Goal: Check status: Verify the current state of an ongoing process or item

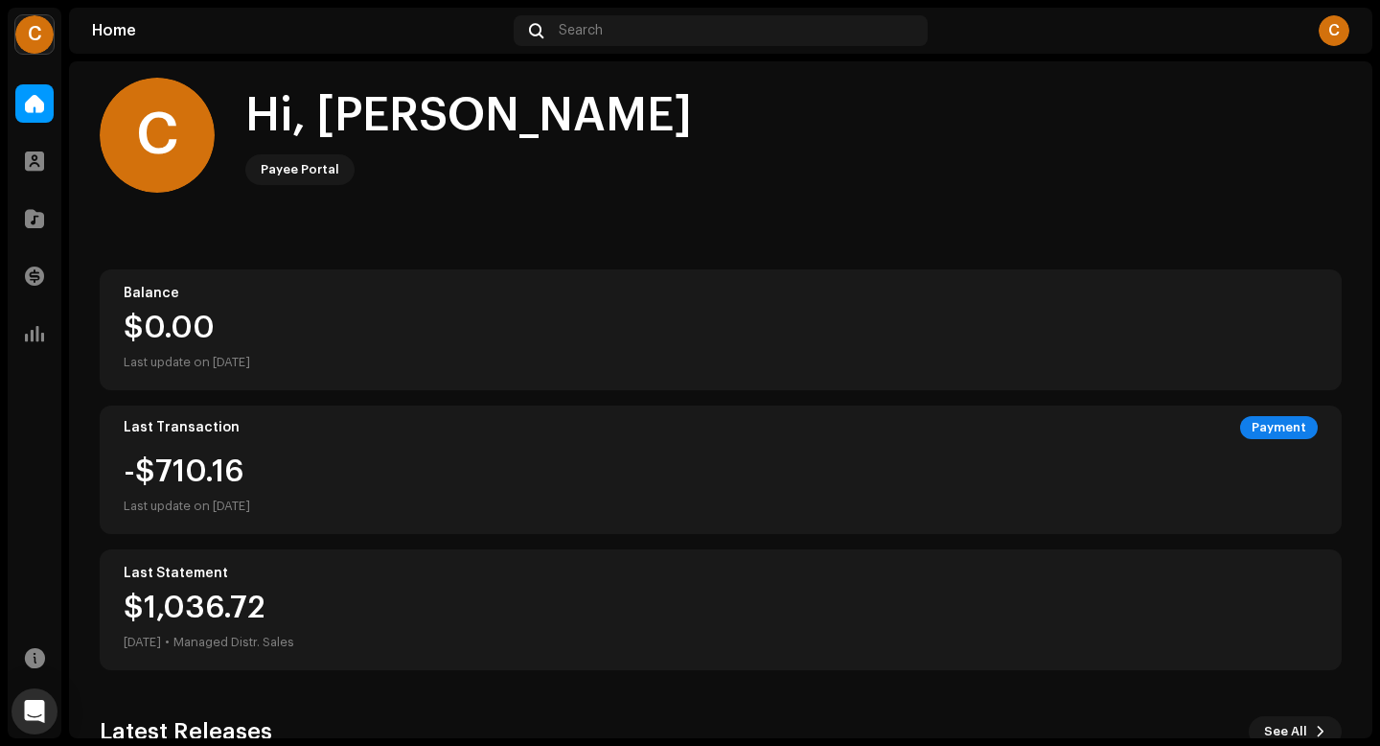
scroll to position [1, 0]
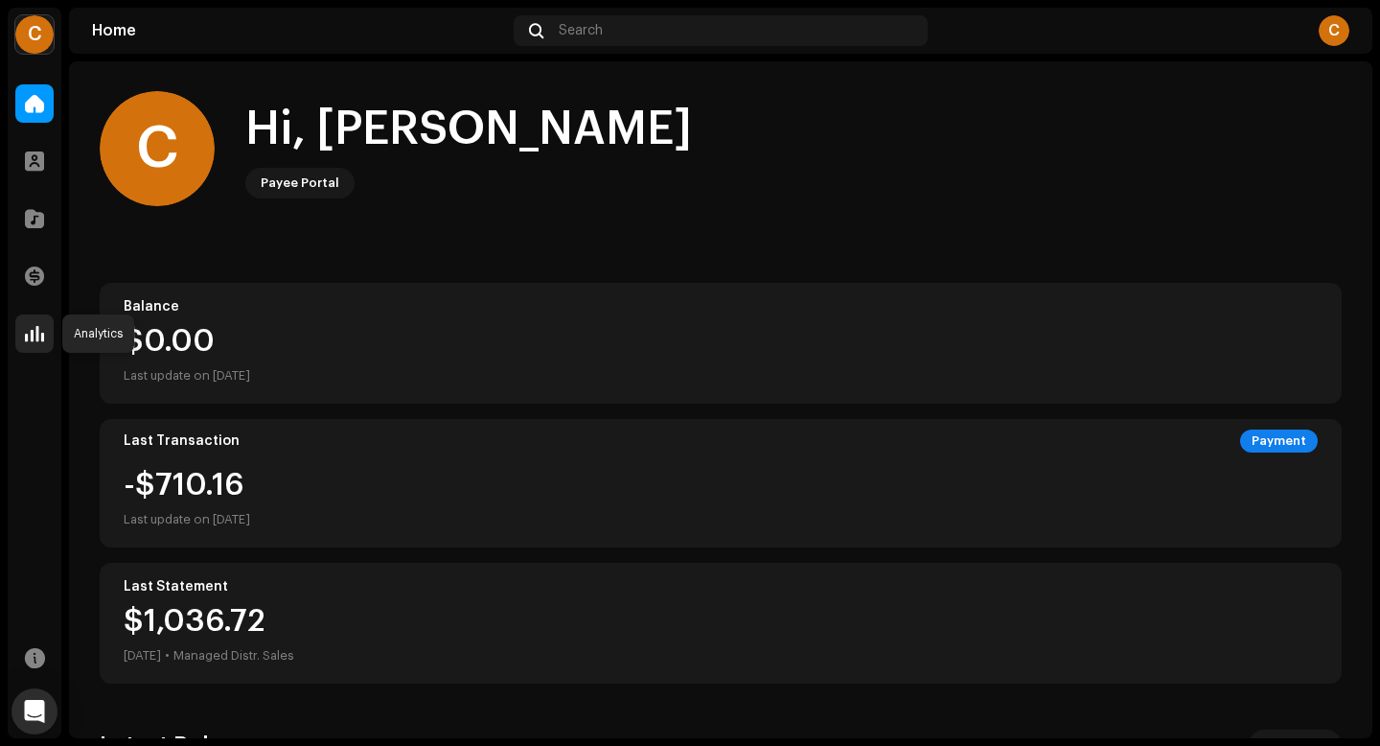
click at [29, 336] on span at bounding box center [34, 333] width 19 height 15
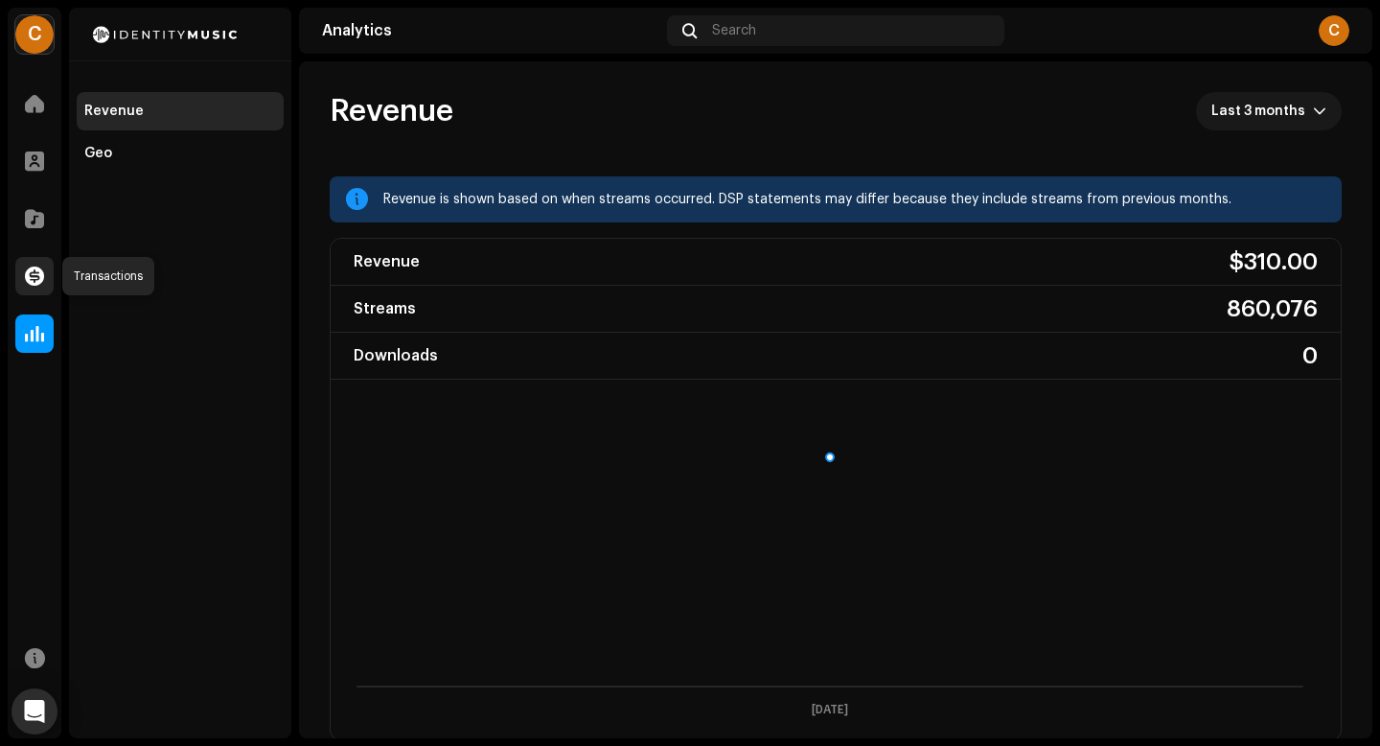
click at [44, 272] on div at bounding box center [34, 276] width 38 height 38
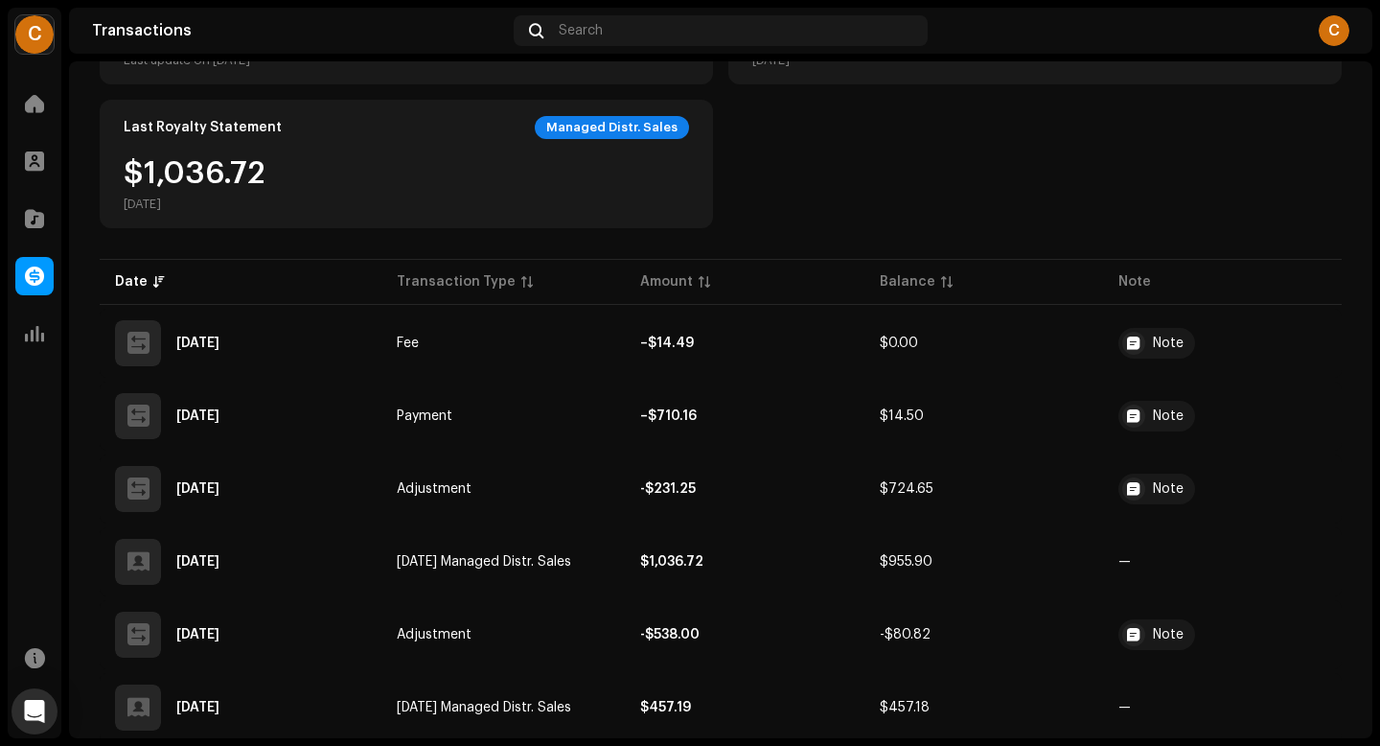
scroll to position [297, 0]
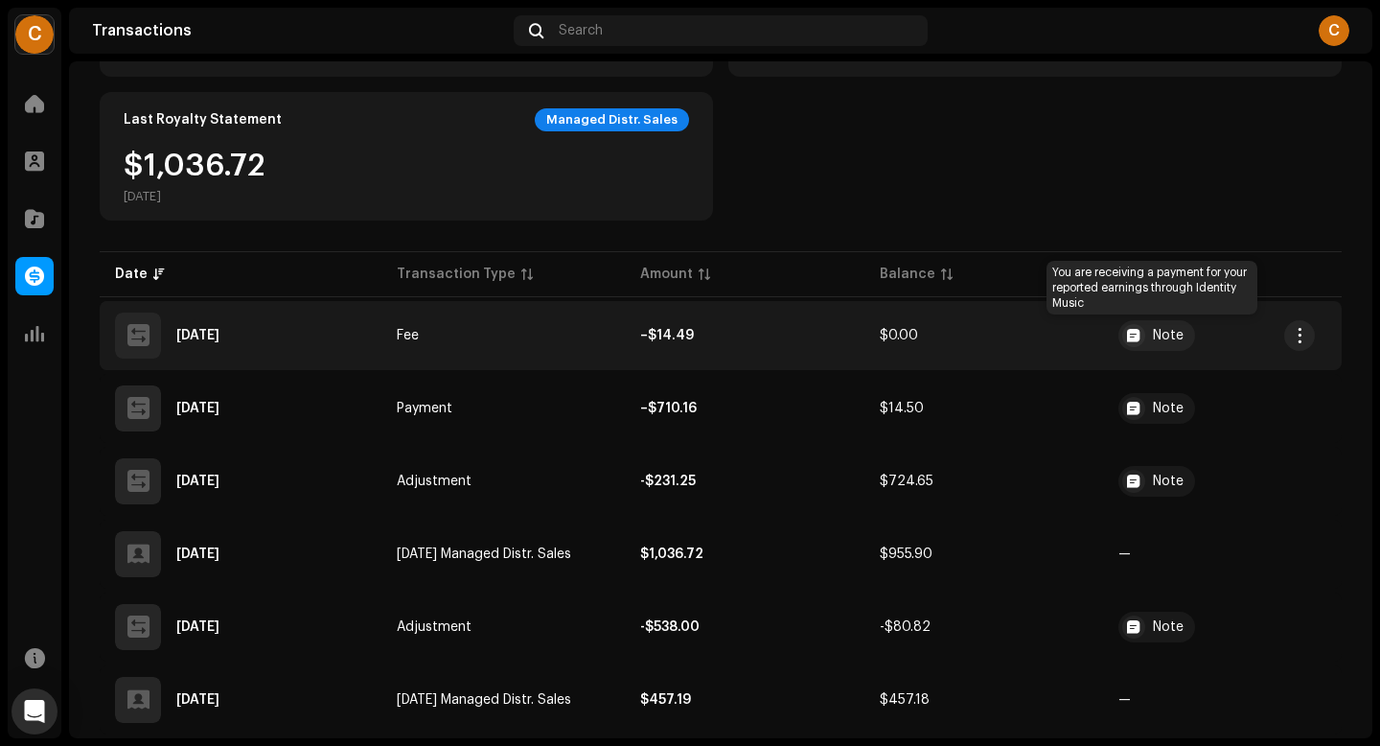
click at [1154, 341] on div "Note" at bounding box center [1168, 335] width 31 height 13
click at [1309, 336] on button "button" at bounding box center [1299, 335] width 31 height 31
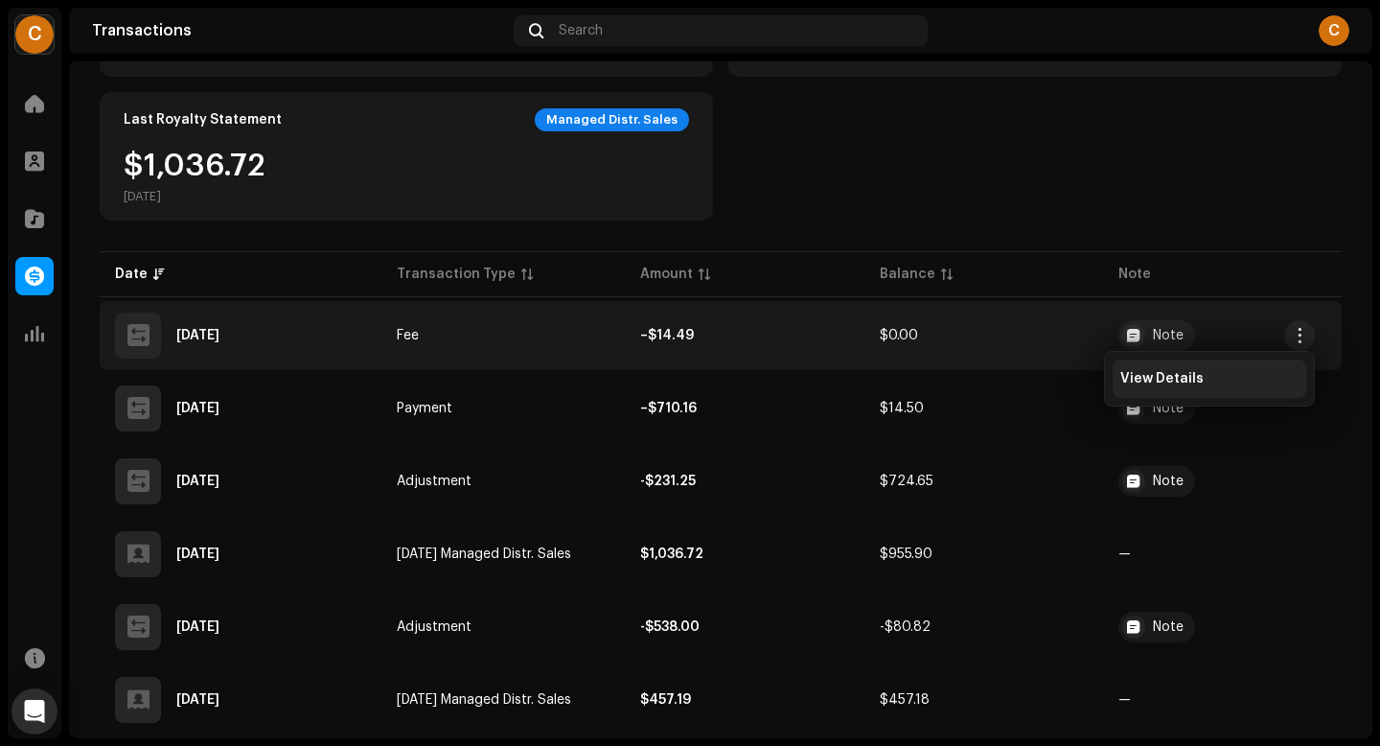
click at [1172, 372] on span "View Details" at bounding box center [1162, 378] width 83 height 15
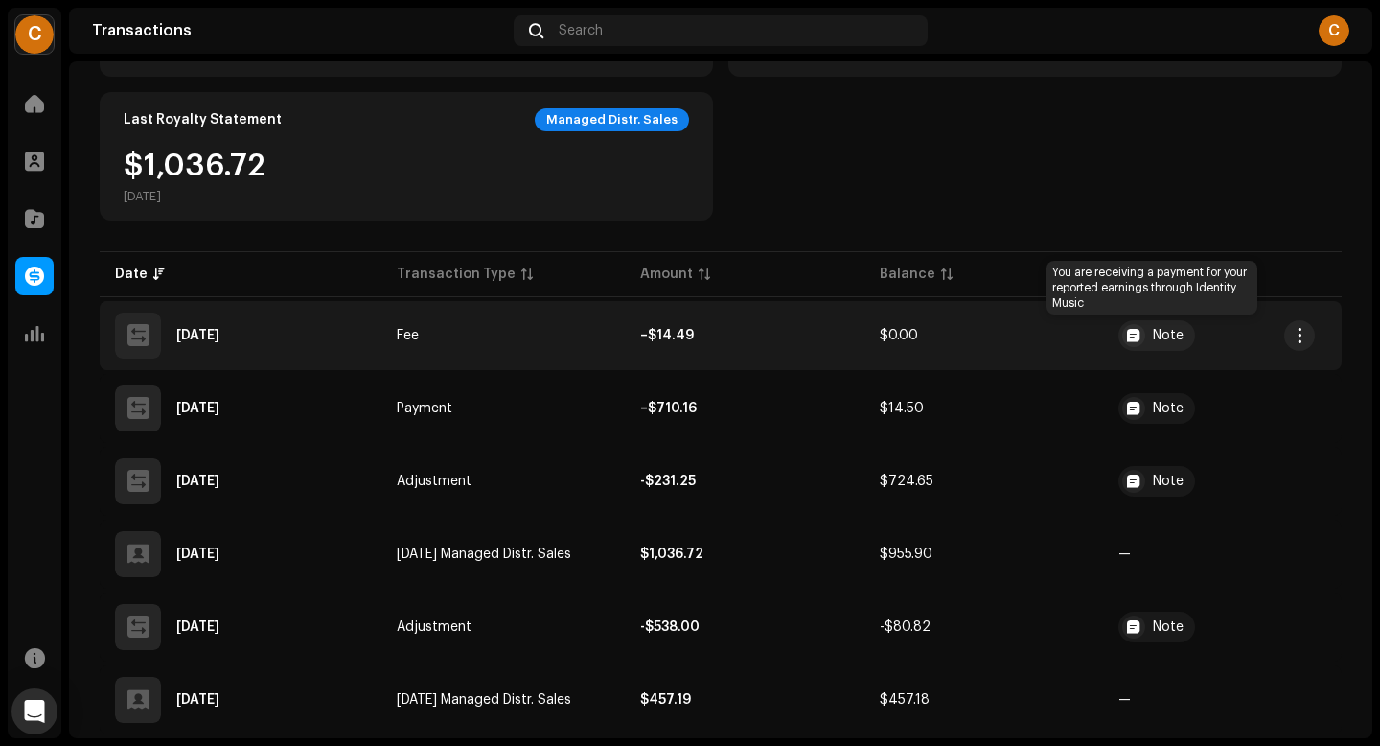
click at [1156, 331] on div "Note" at bounding box center [1168, 335] width 31 height 13
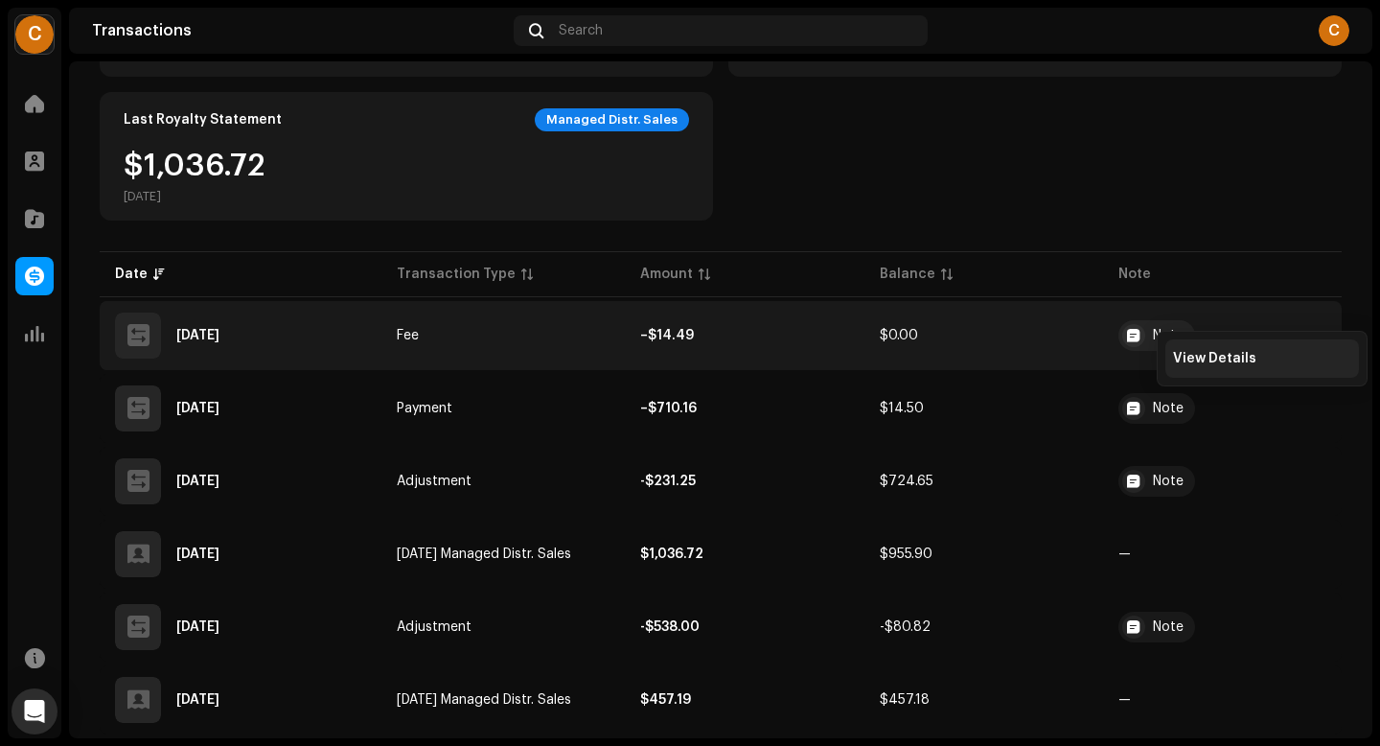
click at [1195, 346] on div "View Details" at bounding box center [1263, 358] width 194 height 38
click at [1293, 331] on span "button" at bounding box center [1300, 335] width 14 height 15
click at [1223, 386] on div "View Details" at bounding box center [1210, 378] width 194 height 38
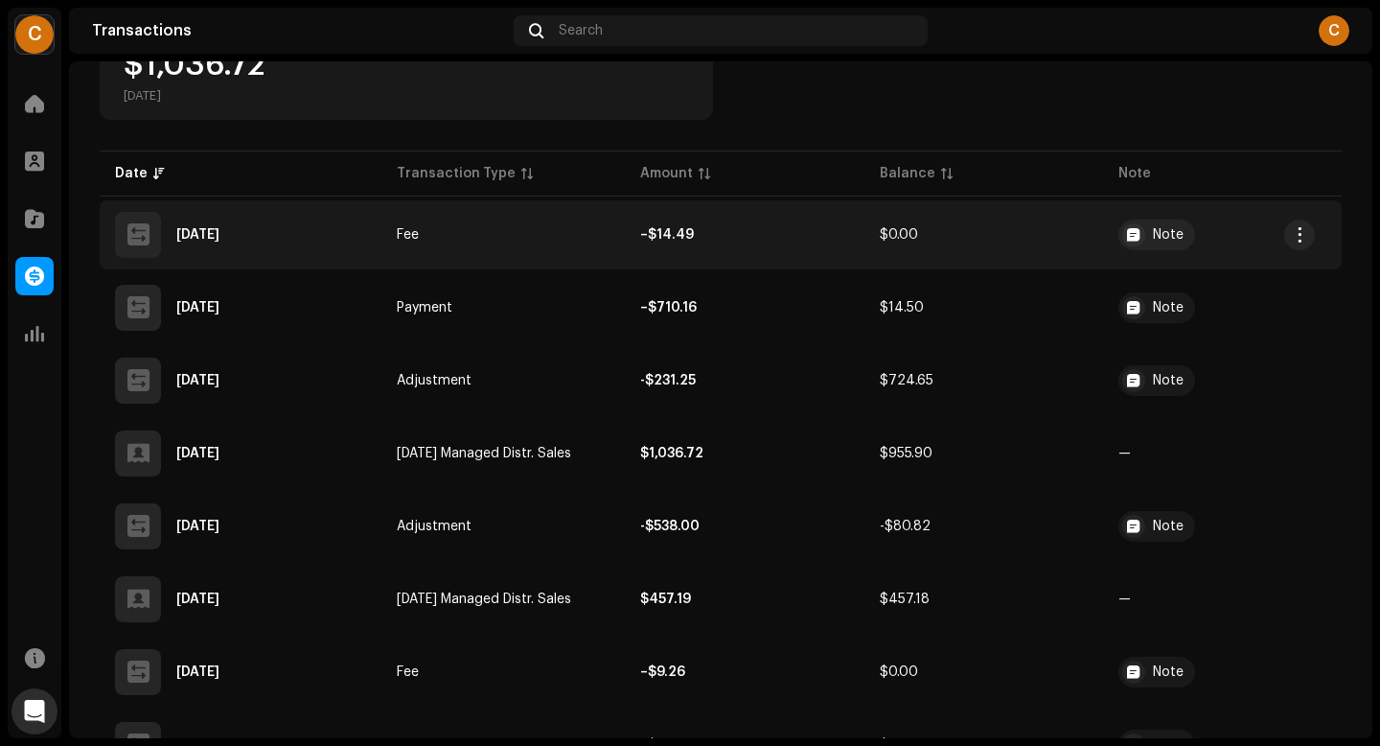
scroll to position [405, 0]
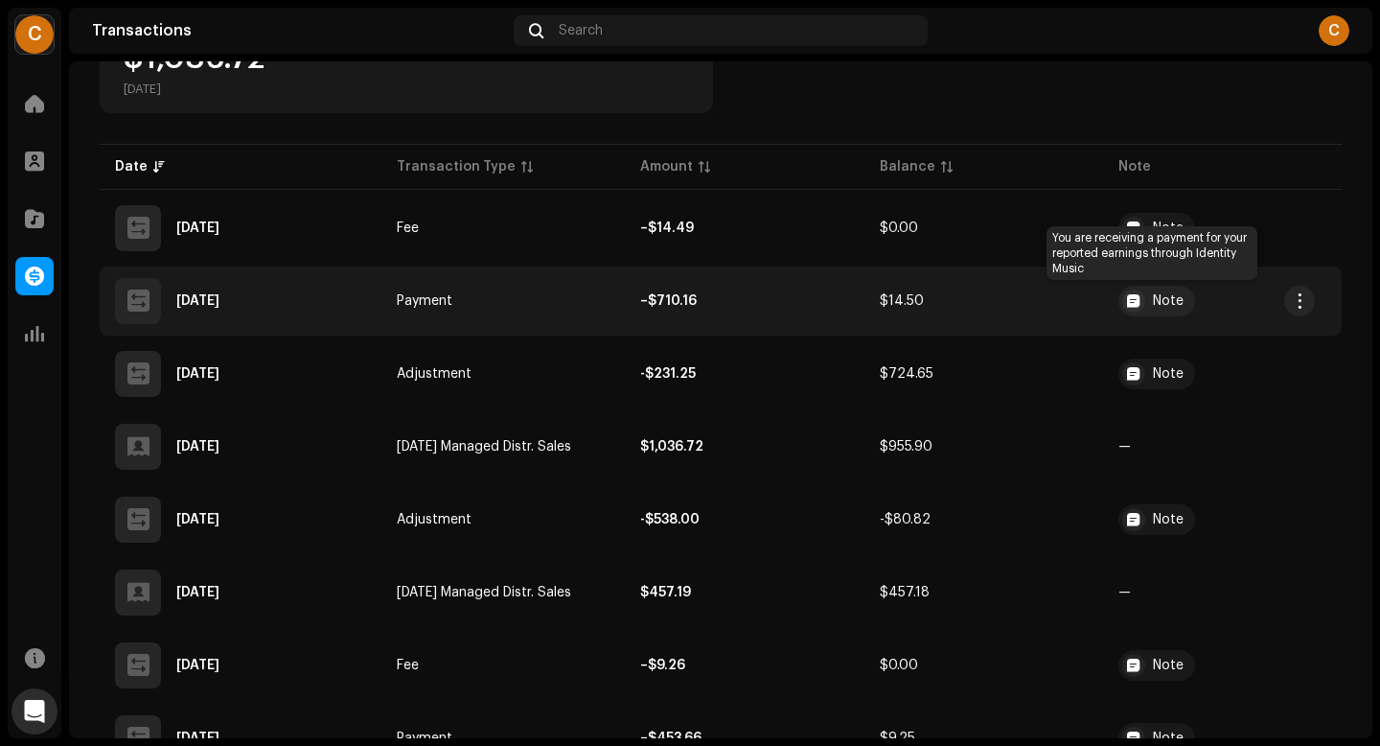
click at [1165, 302] on div "Note" at bounding box center [1168, 300] width 31 height 13
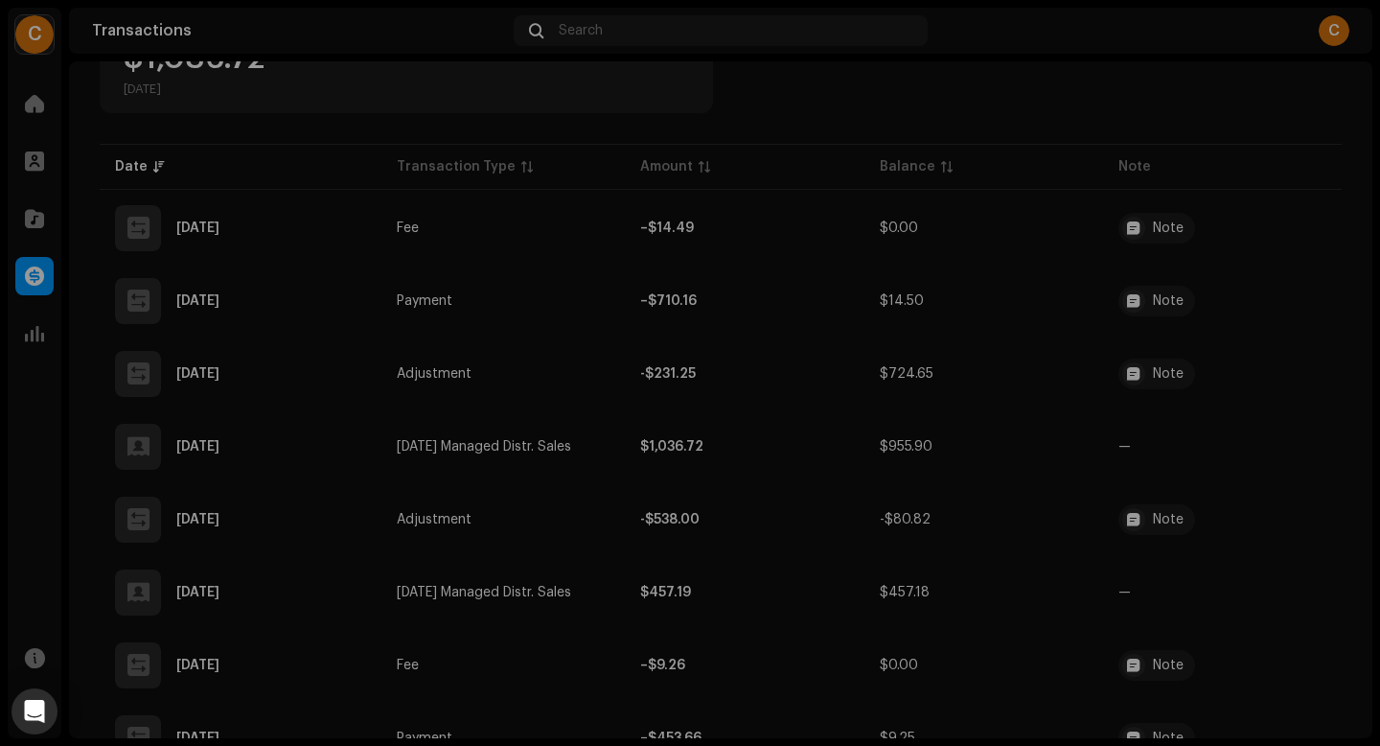
click at [1089, 251] on div "Transaction Details Transaction Type Payment Entry Amount – $710.16 Entry Date …" at bounding box center [690, 373] width 1380 height 746
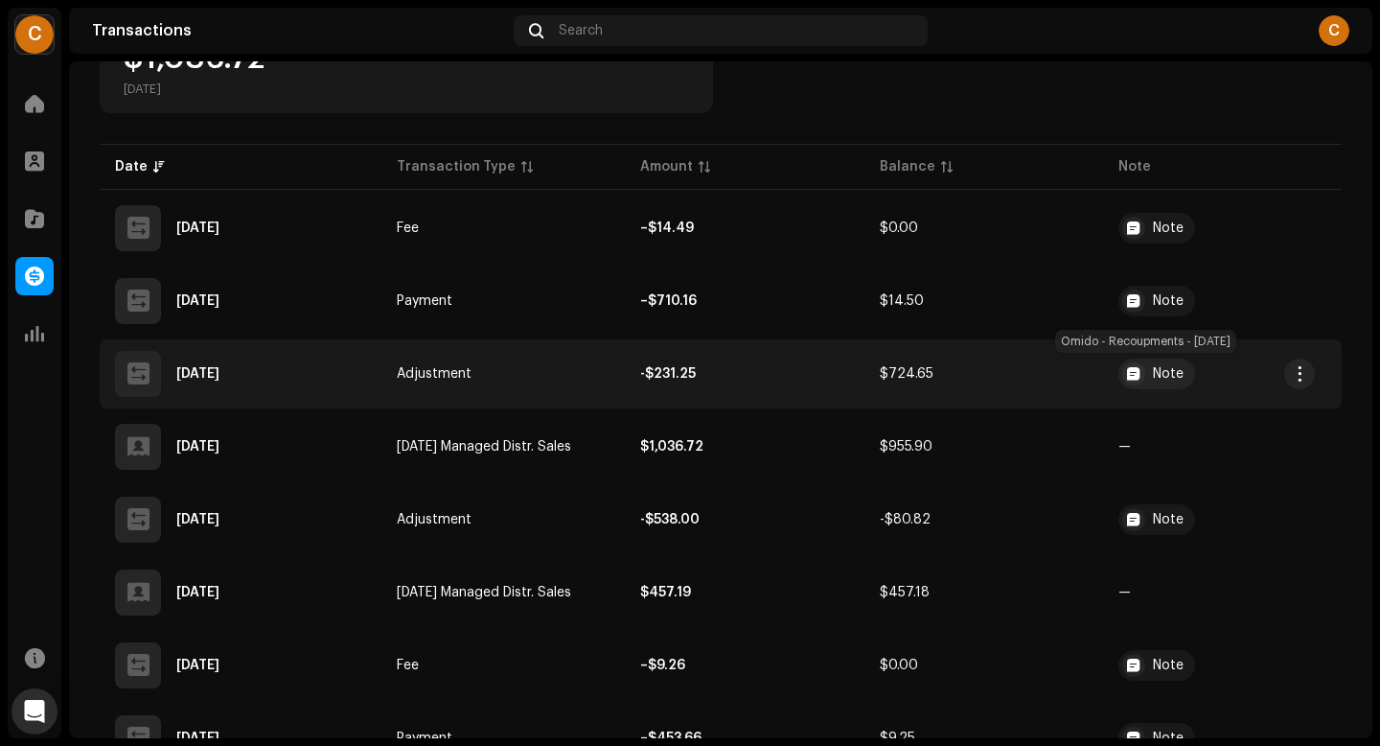
click at [1140, 371] on div "Note" at bounding box center [1157, 374] width 77 height 31
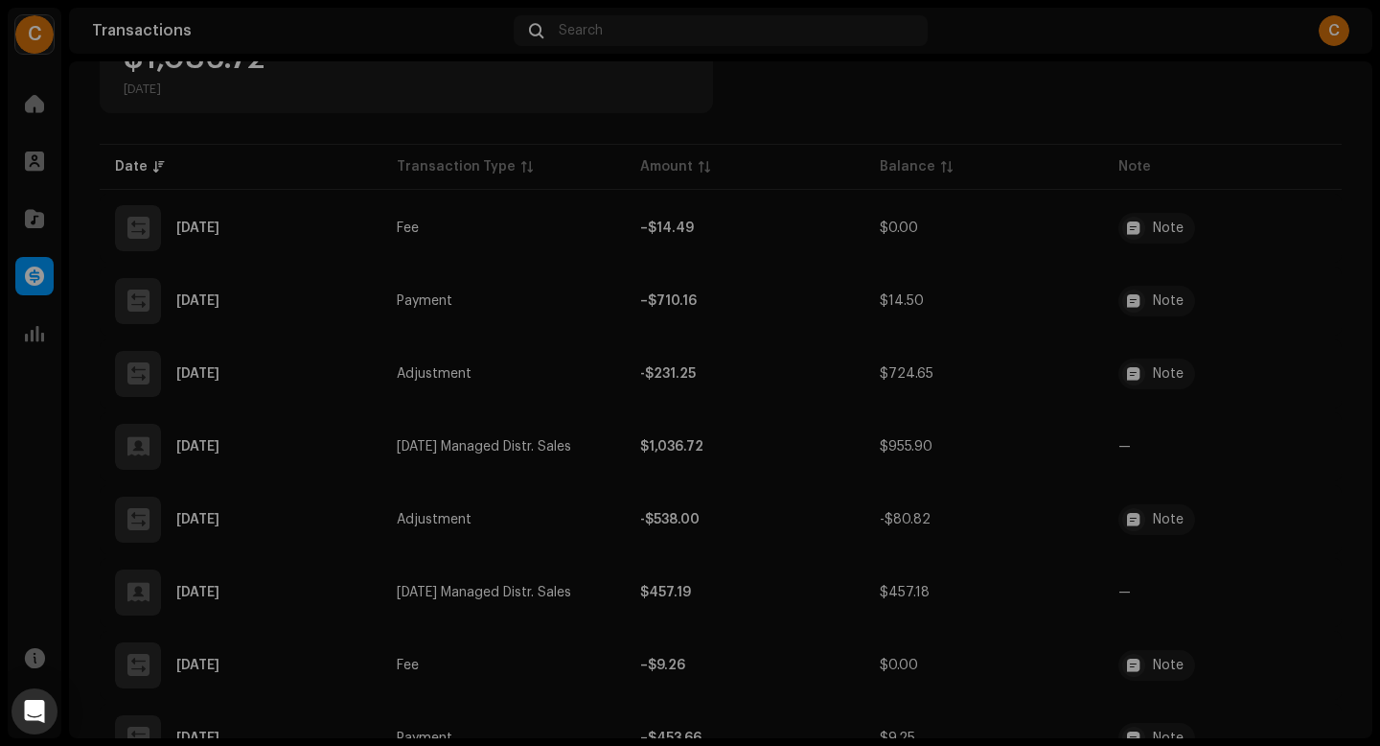
click at [1027, 372] on div "Transaction Details Transaction Type Adjustment Entry Amount -$231.25 Entry Dat…" at bounding box center [690, 373] width 1380 height 746
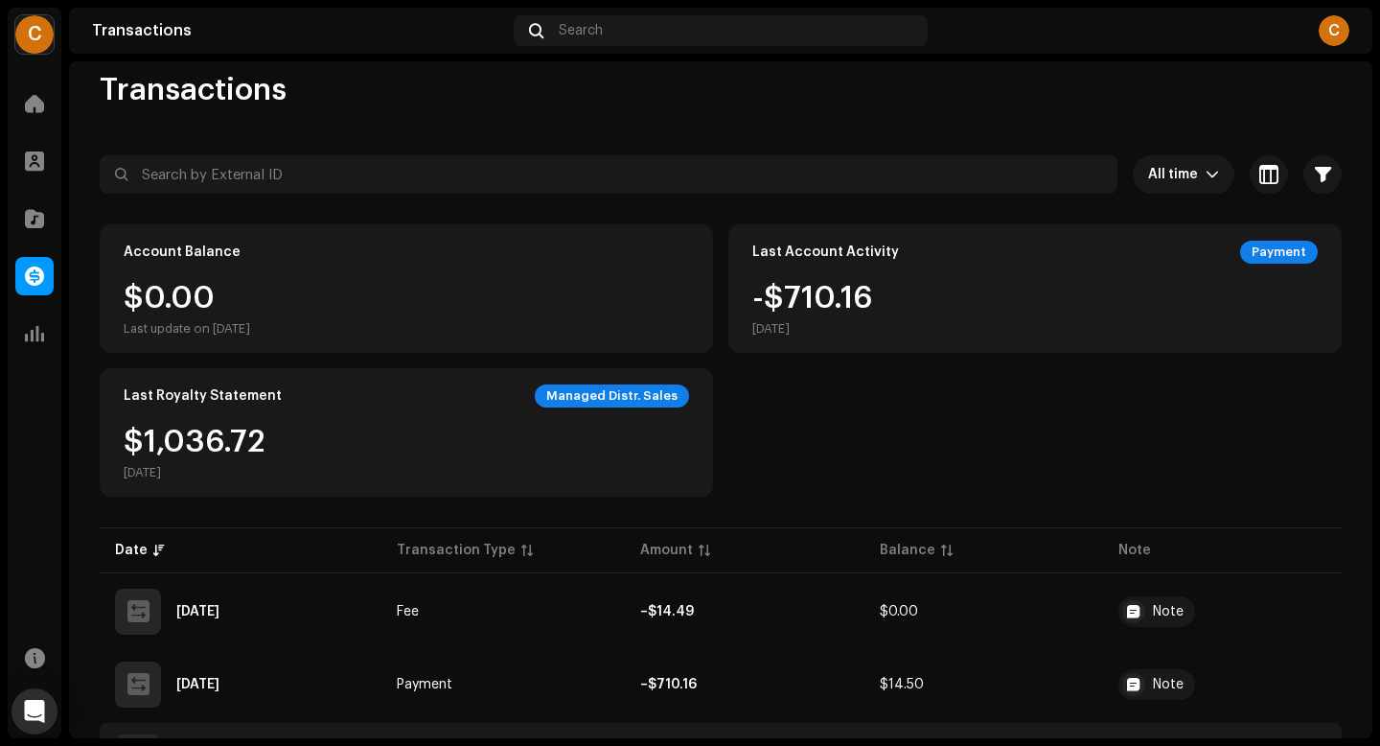
scroll to position [0, 0]
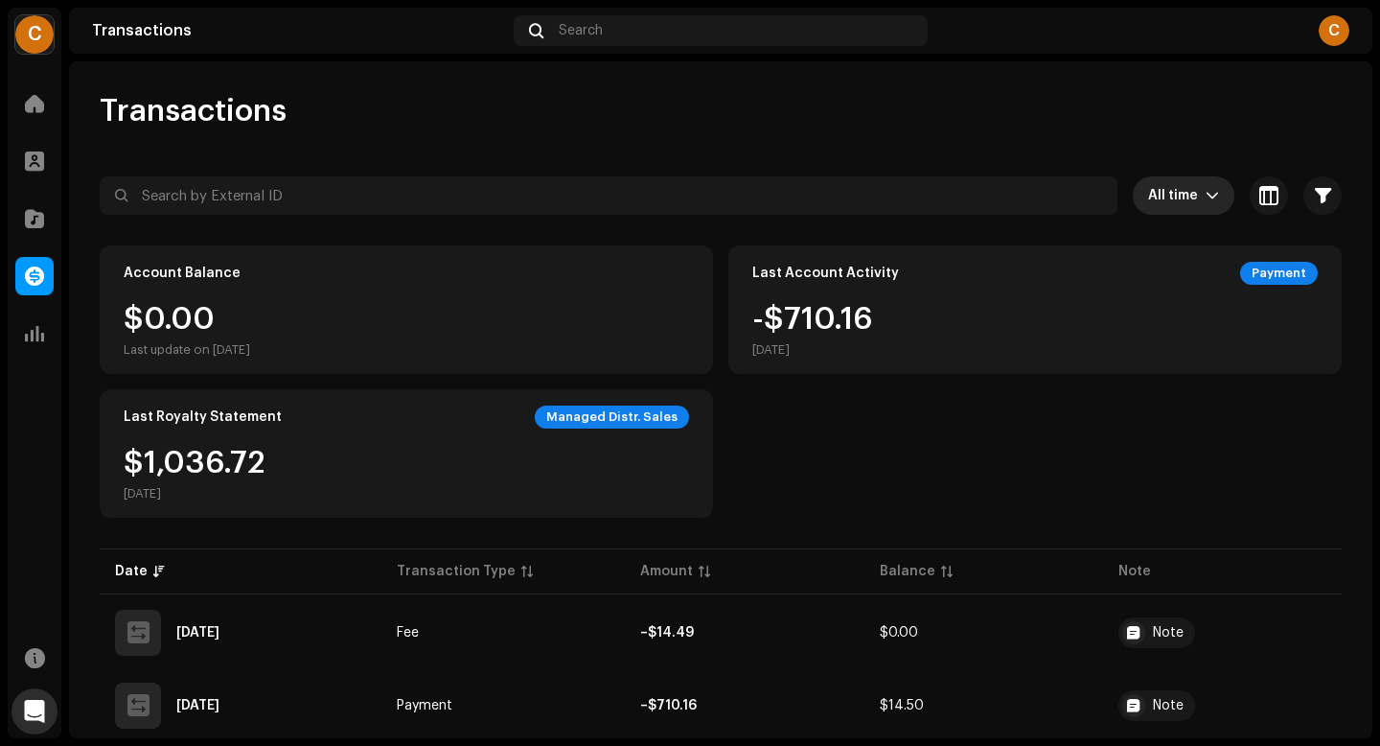
click at [1188, 199] on span "All time" at bounding box center [1177, 195] width 58 height 38
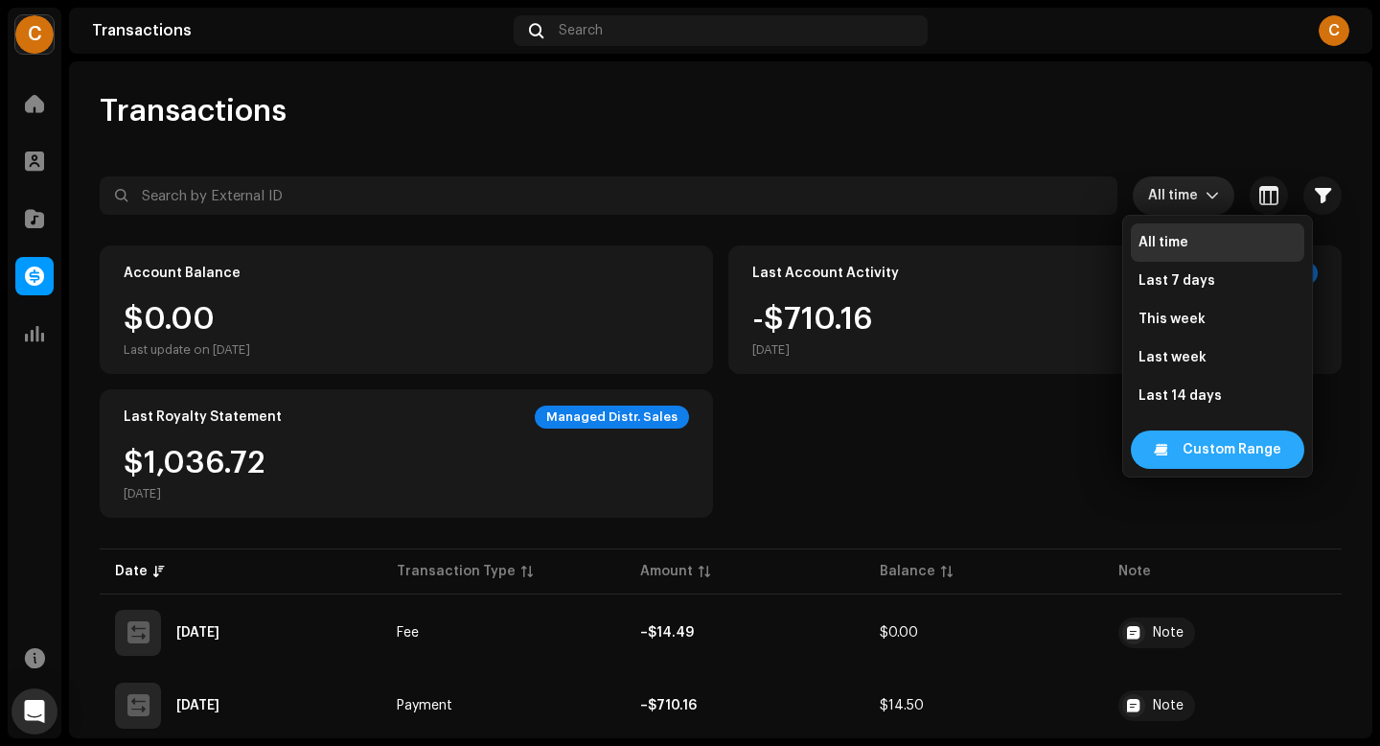
scroll to position [31, 0]
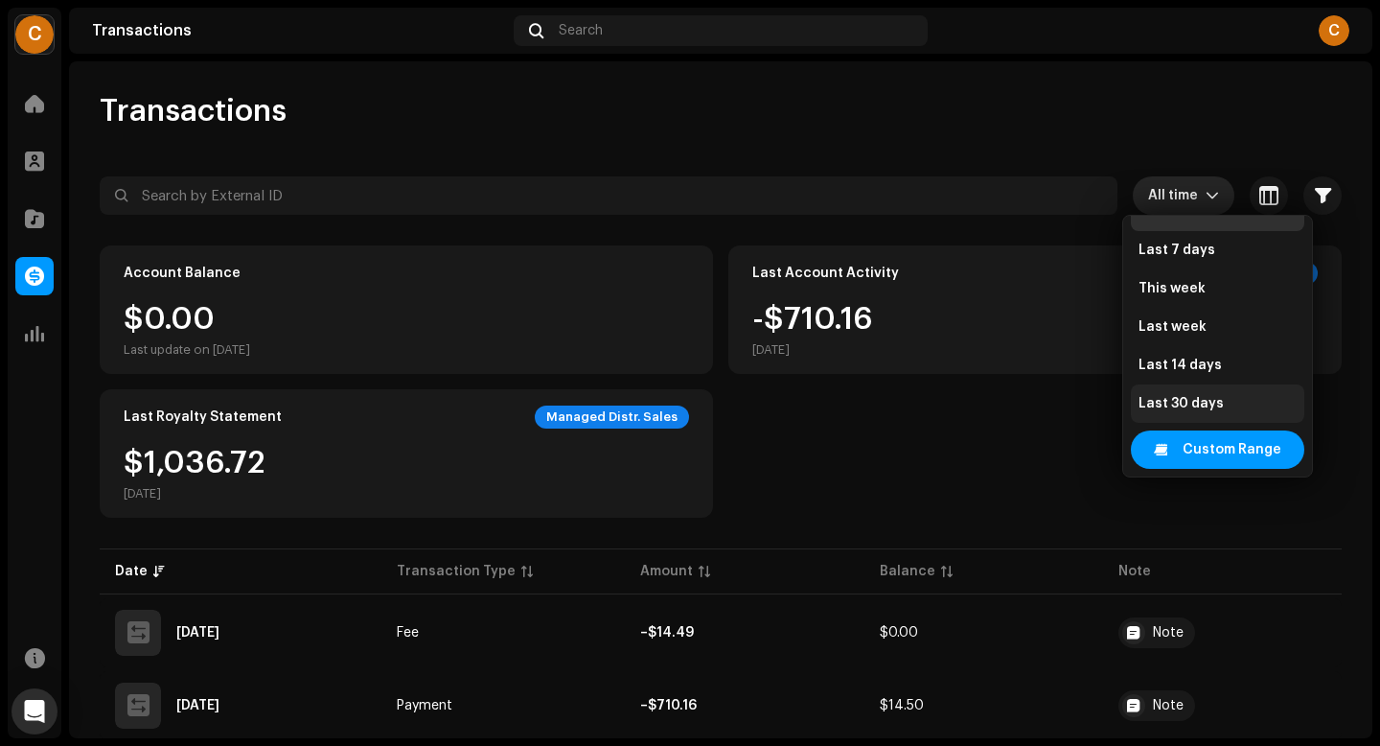
click at [1189, 401] on span "Last 30 days" at bounding box center [1181, 403] width 85 height 19
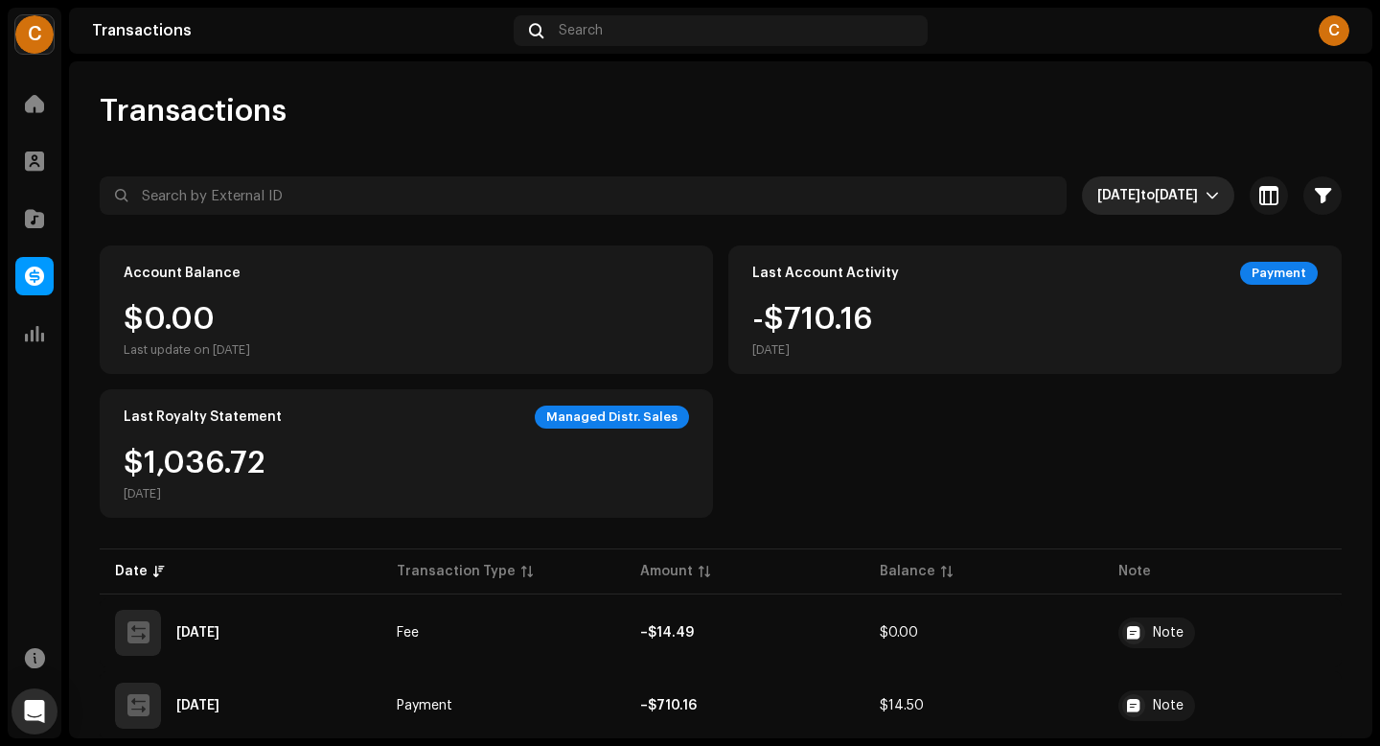
scroll to position [51, 0]
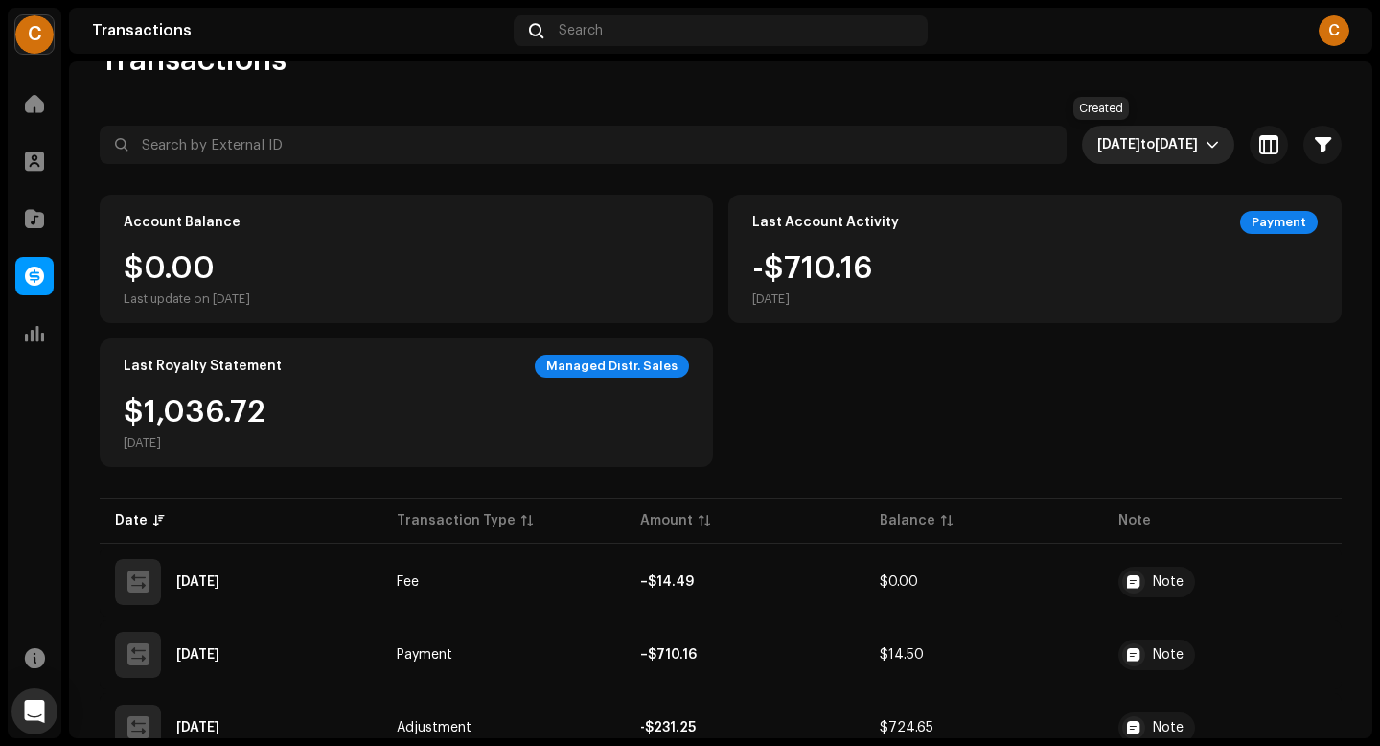
click at [1121, 151] on span "[DATE] to [DATE]" at bounding box center [1152, 145] width 108 height 38
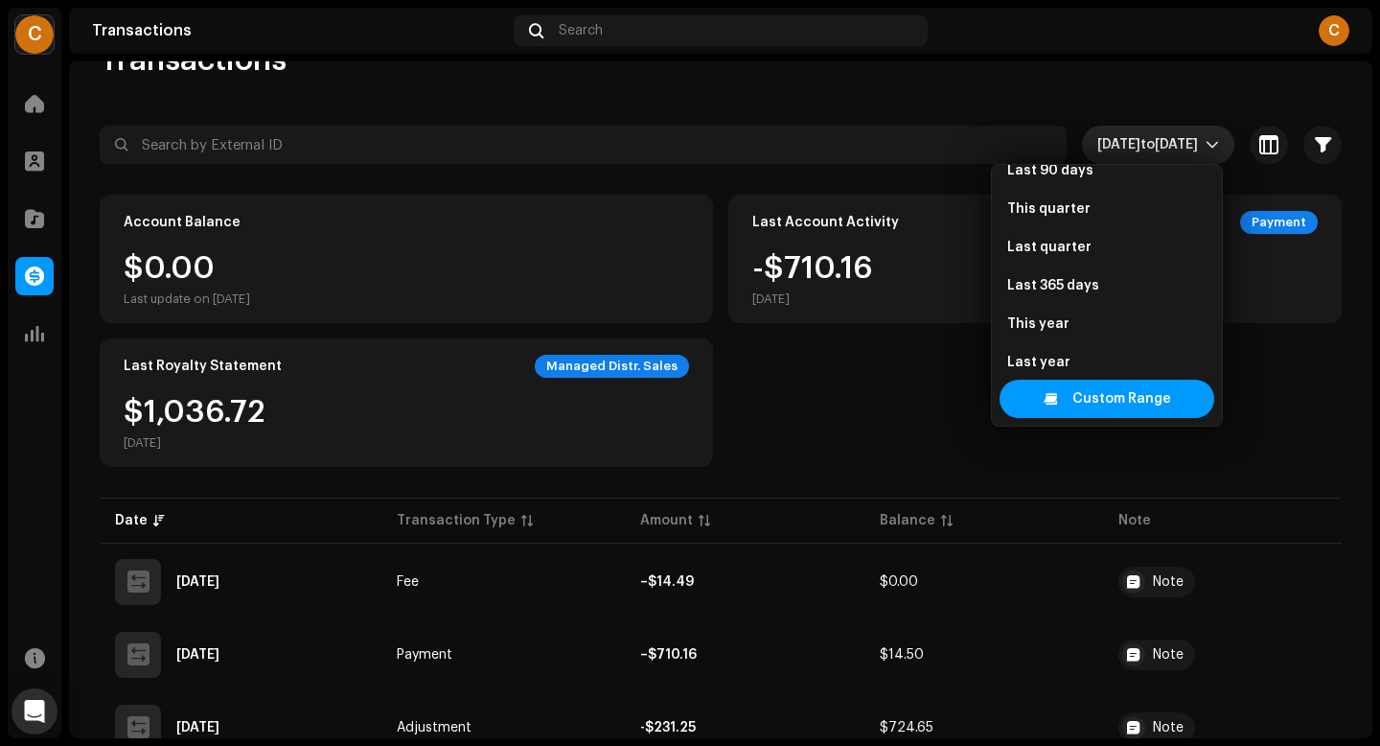
scroll to position [336, 0]
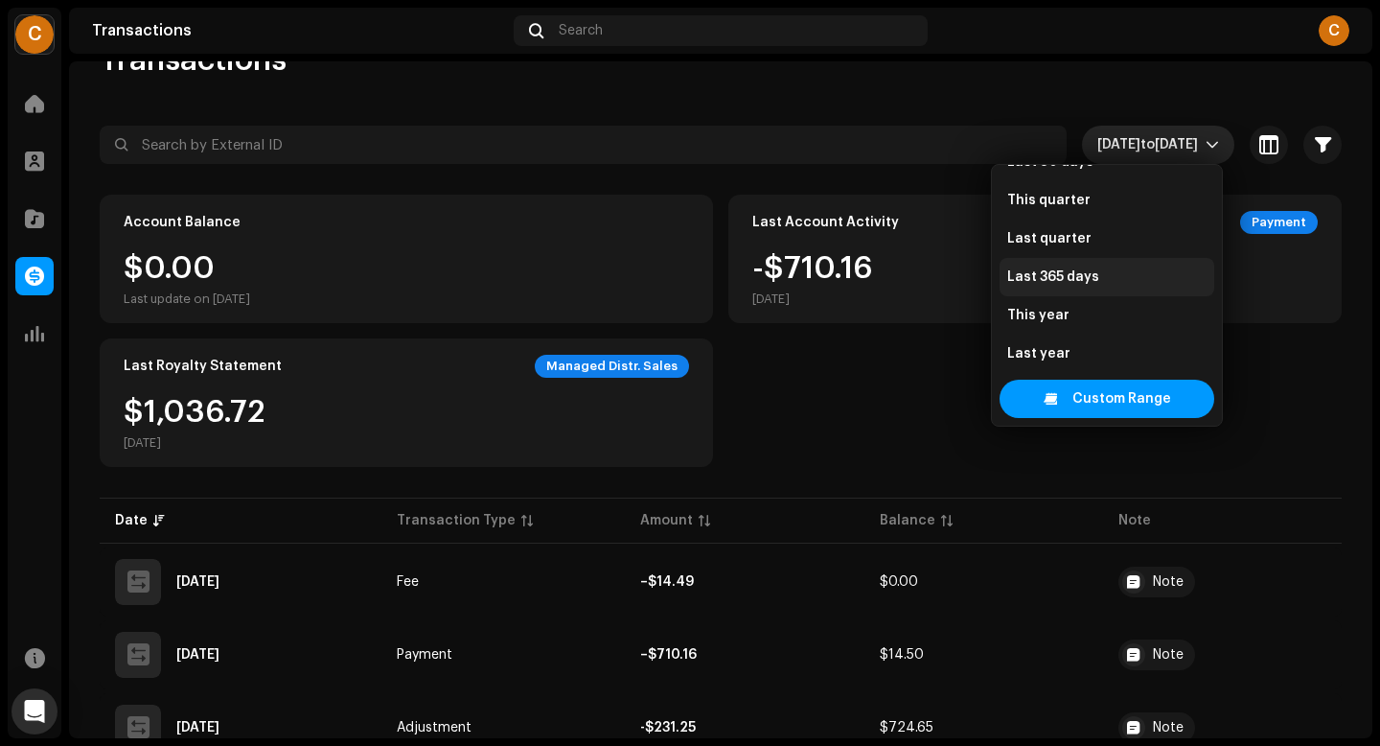
click at [1120, 270] on li "Last 365 days" at bounding box center [1107, 277] width 215 height 38
